Goal: Find specific page/section: Find specific page/section

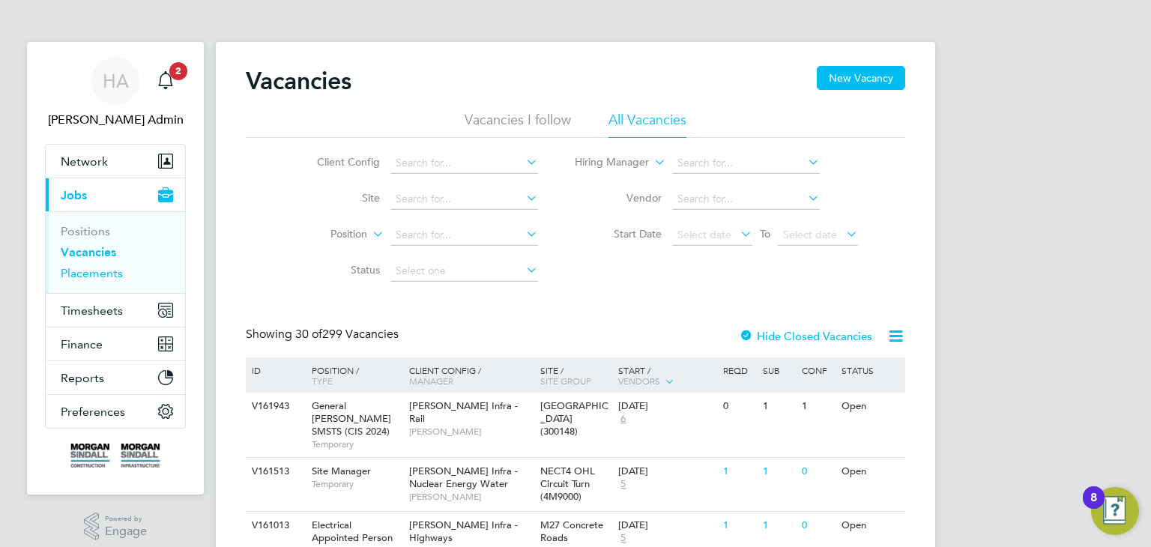
click at [113, 278] on link "Placements" at bounding box center [92, 273] width 62 height 14
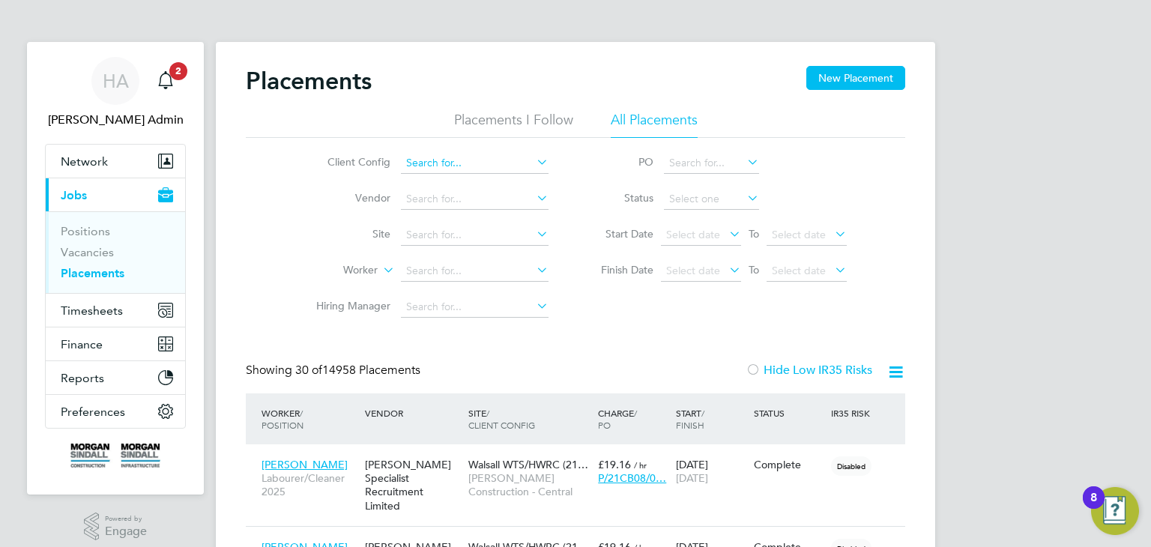
click at [510, 162] on input at bounding box center [475, 163] width 148 height 21
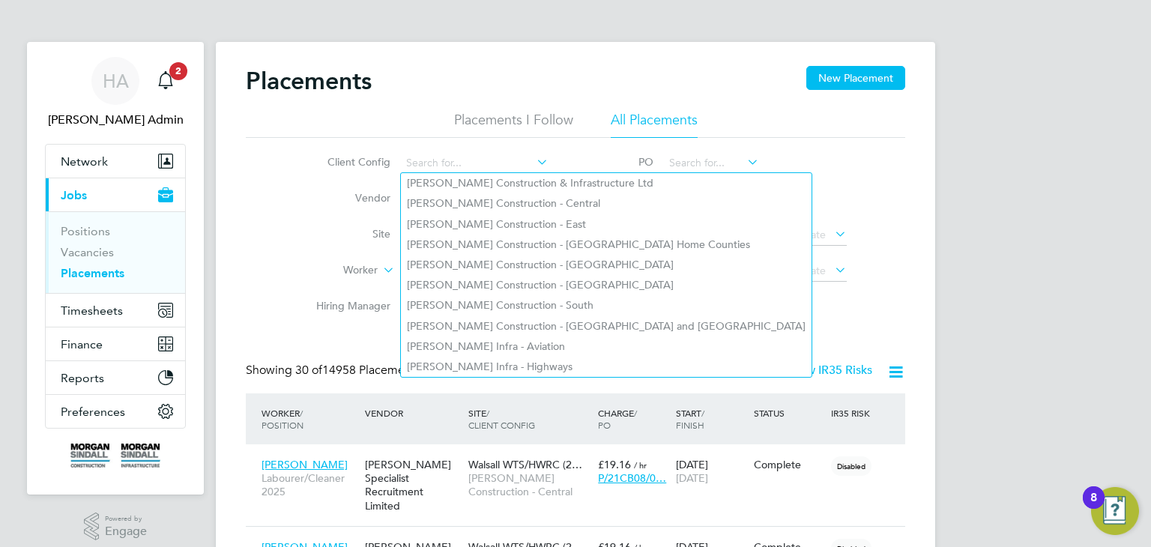
click at [534, 165] on icon at bounding box center [534, 161] width 0 height 21
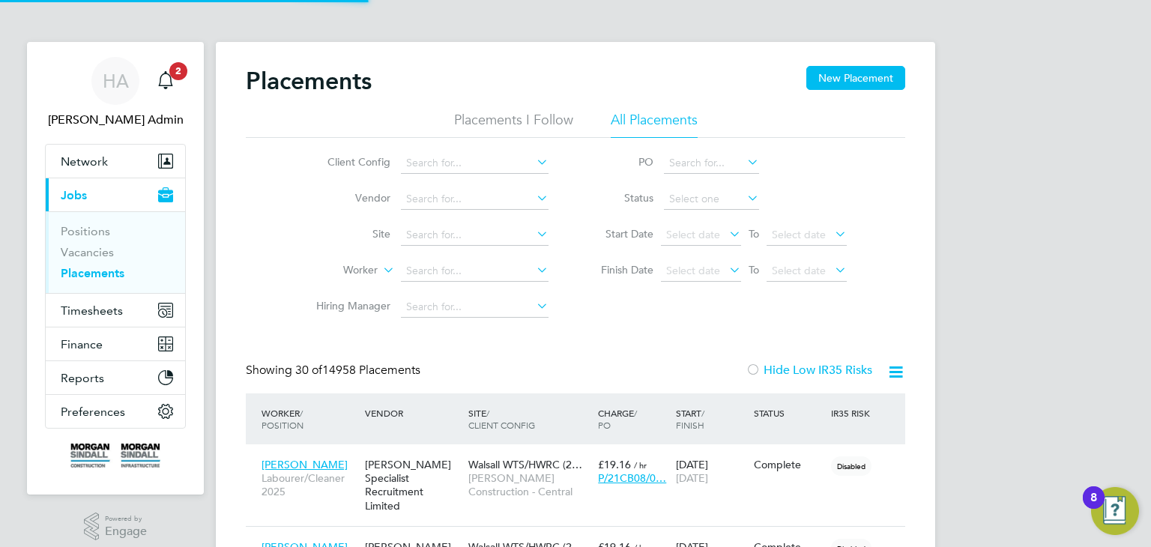
click at [534, 165] on icon at bounding box center [534, 161] width 0 height 21
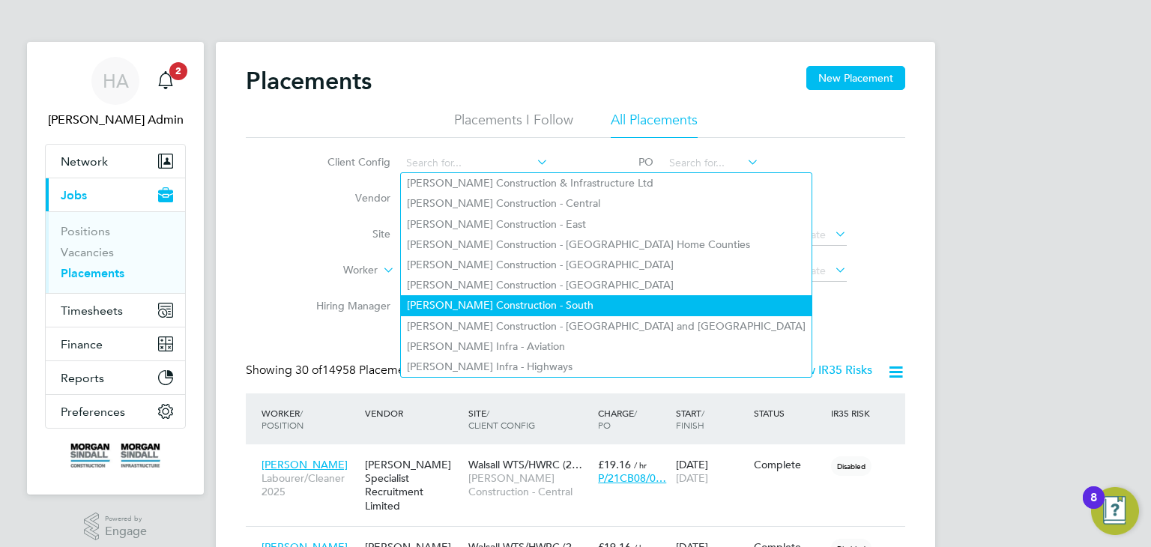
click at [546, 296] on li "[PERSON_NAME] Construction - South" at bounding box center [606, 305] width 411 height 20
type input "[PERSON_NAME] Construction - South"
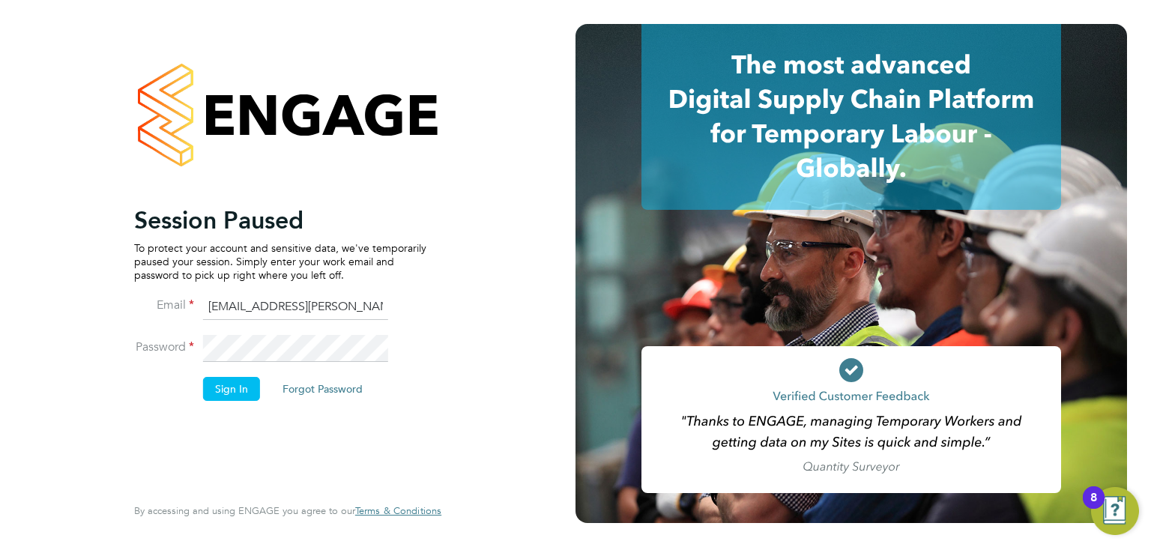
click at [226, 408] on li "Sign In Forgot Password" at bounding box center [280, 396] width 292 height 39
click at [229, 396] on button "Sign In" at bounding box center [231, 389] width 57 height 24
